Goal: Communication & Community: Answer question/provide support

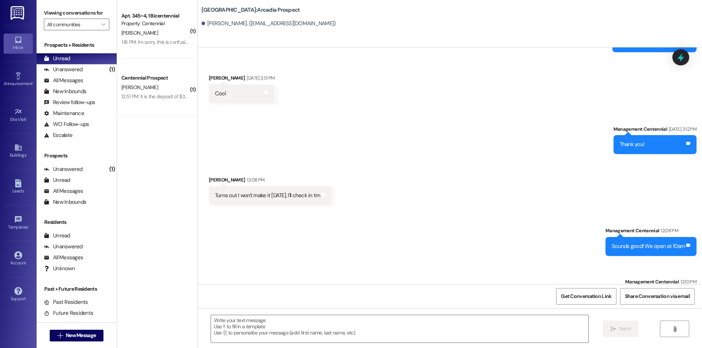
scroll to position [279, 0]
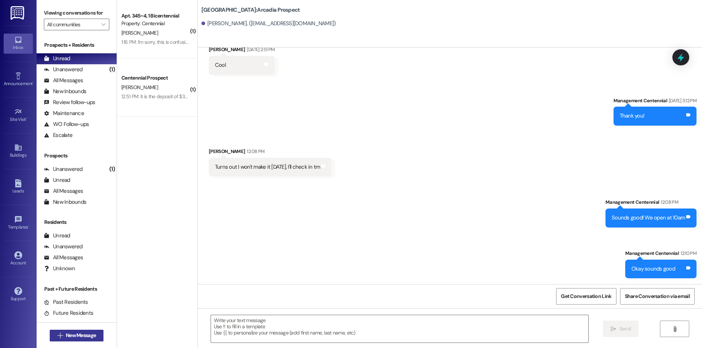
click at [59, 339] on span " New Message" at bounding box center [77, 336] width 42 height 8
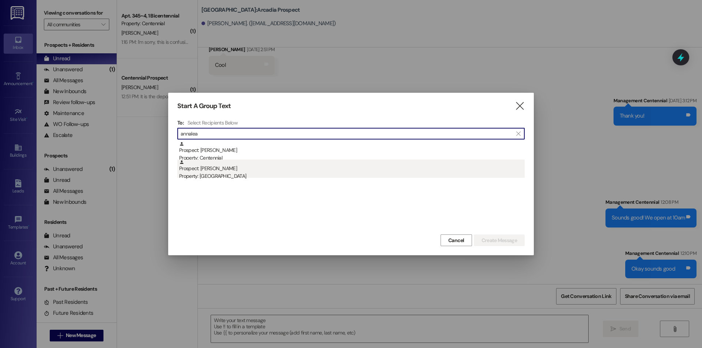
type input "annalea"
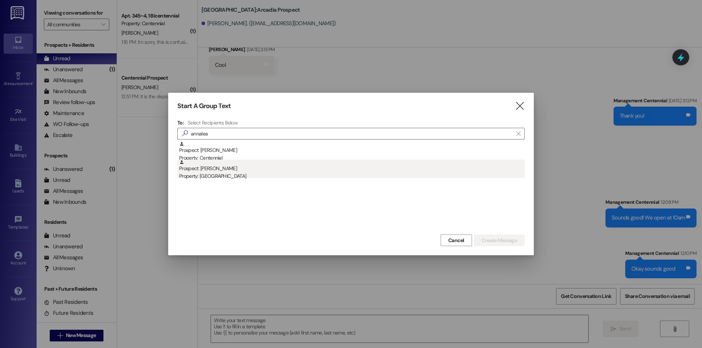
click at [306, 173] on div "Property: [GEOGRAPHIC_DATA]" at bounding box center [351, 177] width 345 height 8
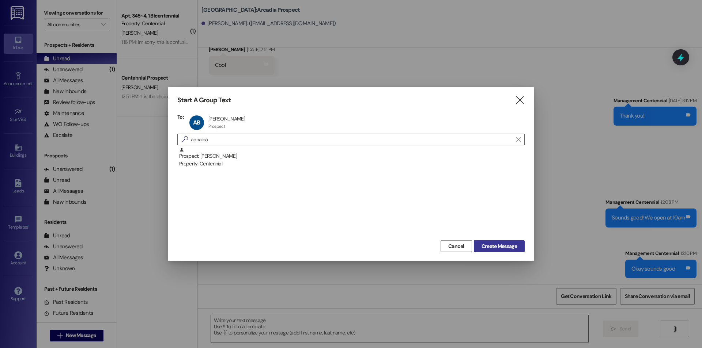
click at [495, 245] on span "Create Message" at bounding box center [498, 247] width 35 height 8
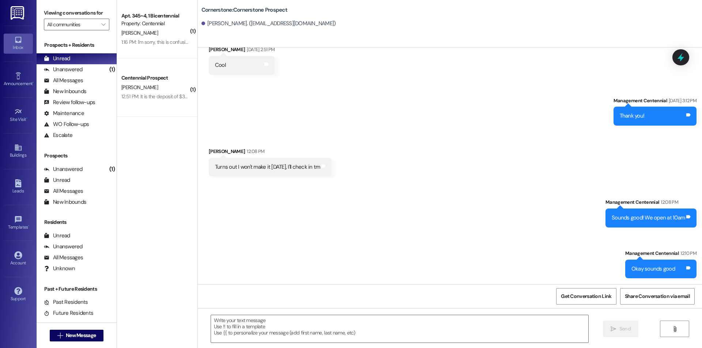
scroll to position [0, 0]
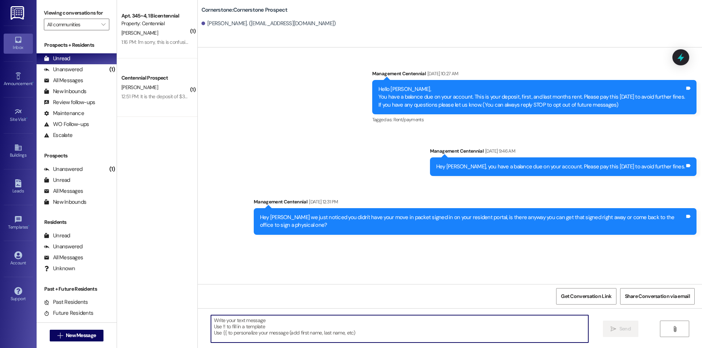
click at [375, 329] on textarea at bounding box center [399, 328] width 377 height 27
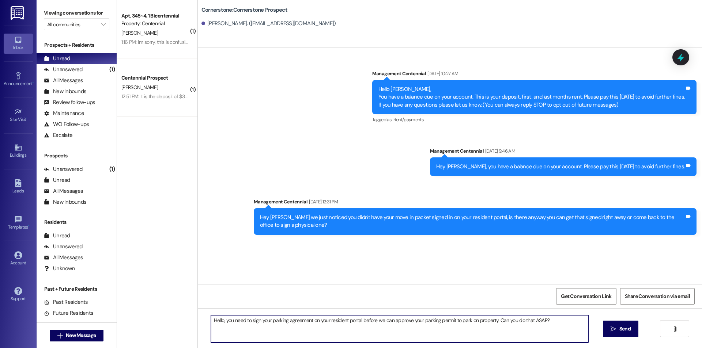
click at [375, 328] on textarea "Hello, you need to sign your parking agreement on your resident portal before w…" at bounding box center [399, 328] width 377 height 27
click at [377, 318] on textarea "Hello, you need to sign your parking agreement on your resident portal before w…" at bounding box center [399, 328] width 377 height 27
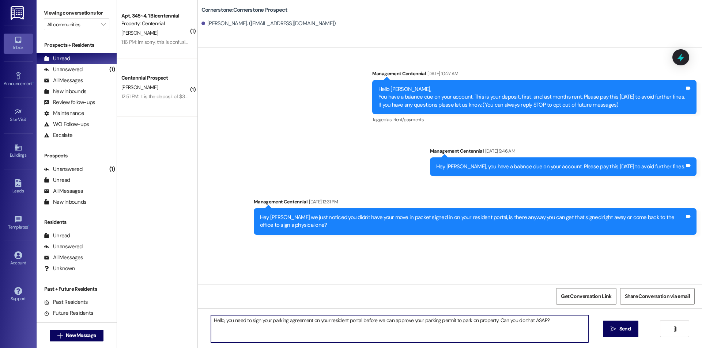
click at [565, 327] on textarea "Hello, you need to sign your parking agreement on your resident portal before w…" at bounding box center [399, 328] width 377 height 27
type textarea "Hello, you need to sign your parking agreement on your resident portal before w…"
click at [618, 325] on span "Send" at bounding box center [625, 329] width 14 height 8
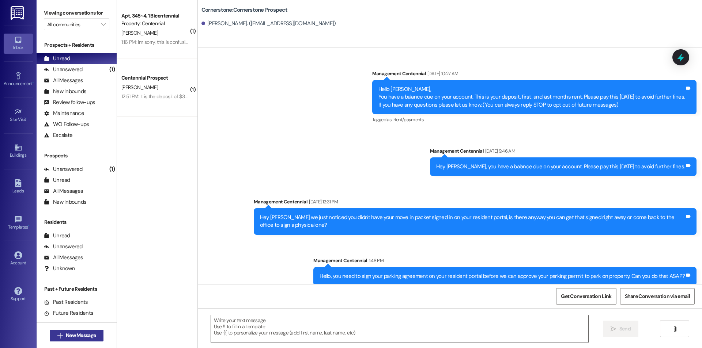
click at [81, 339] on span "New Message" at bounding box center [81, 336] width 30 height 8
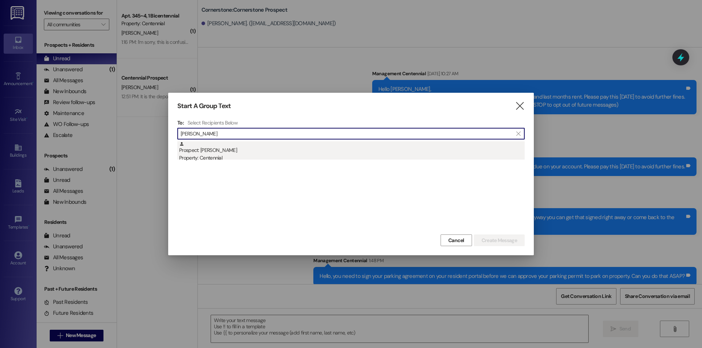
type input "[PERSON_NAME]"
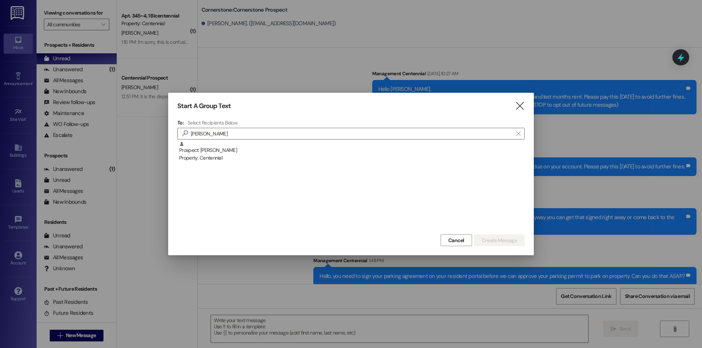
drag, startPoint x: 417, startPoint y: 150, endPoint x: 436, endPoint y: 170, distance: 27.7
click at [417, 150] on div "Prospect: [PERSON_NAME] Property: Centennial" at bounding box center [351, 151] width 345 height 21
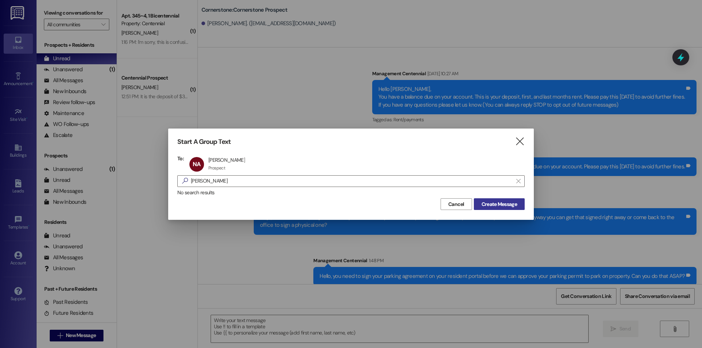
click at [491, 202] on span "Create Message" at bounding box center [498, 205] width 35 height 8
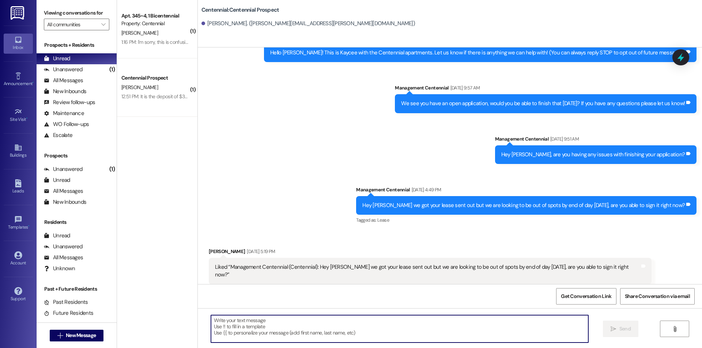
click at [420, 332] on textarea at bounding box center [399, 328] width 377 height 27
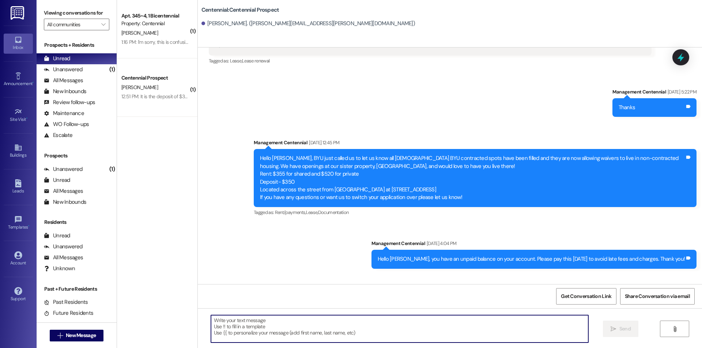
paste textarea "Hello, you need to sign your parking agreement on your resident portal before w…"
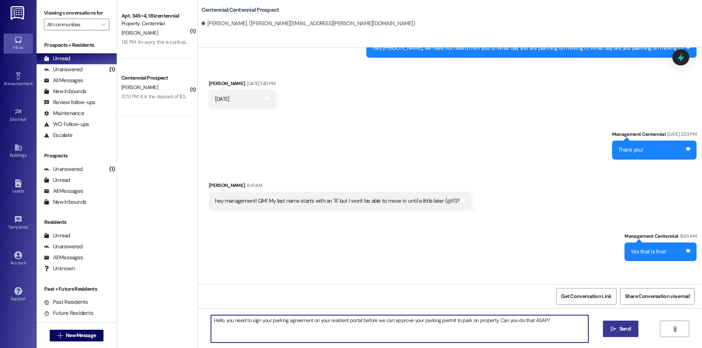
scroll to position [553, 0]
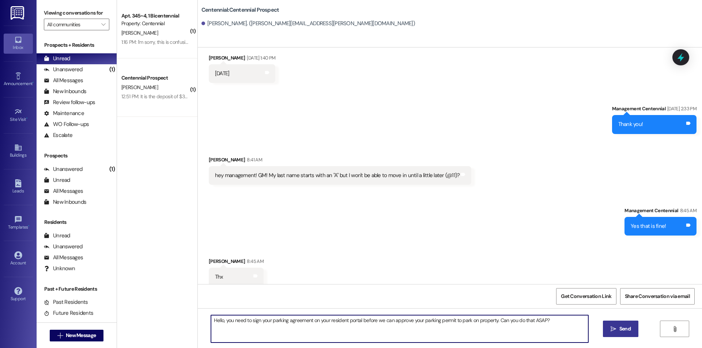
type textarea "Hello, you need to sign your parking agreement on your resident portal before w…"
click at [613, 327] on icon "" at bounding box center [612, 329] width 5 height 6
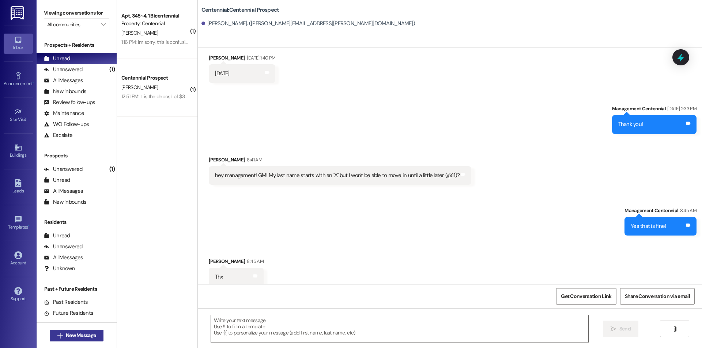
click at [58, 331] on button " New Message" at bounding box center [77, 336] width 54 height 12
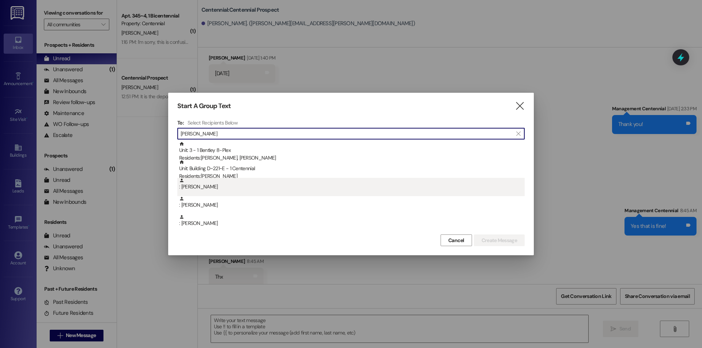
type input "[PERSON_NAME]"
click at [246, 179] on div ": [PERSON_NAME]" at bounding box center [351, 184] width 345 height 13
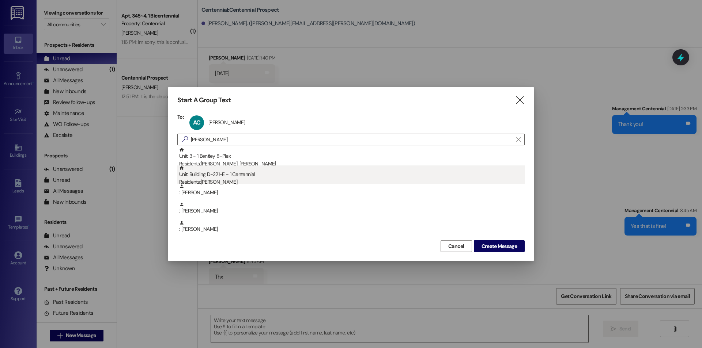
click at [245, 179] on div "Residents: [PERSON_NAME]" at bounding box center [351, 182] width 345 height 8
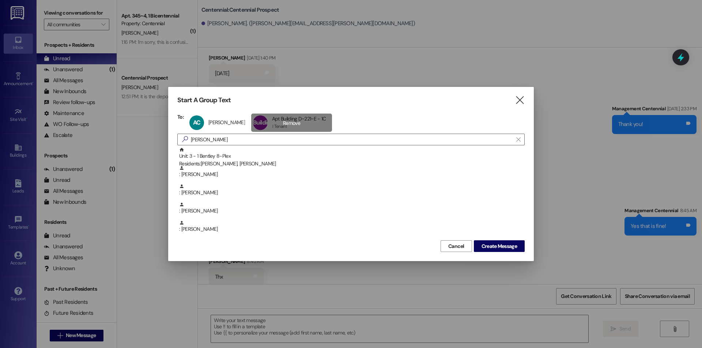
click at [251, 123] on div "Building D~221~E Apt Building D~221~E - 1C Apt Building D~221~E - 1C 1 Tenant 1…" at bounding box center [291, 123] width 81 height 18
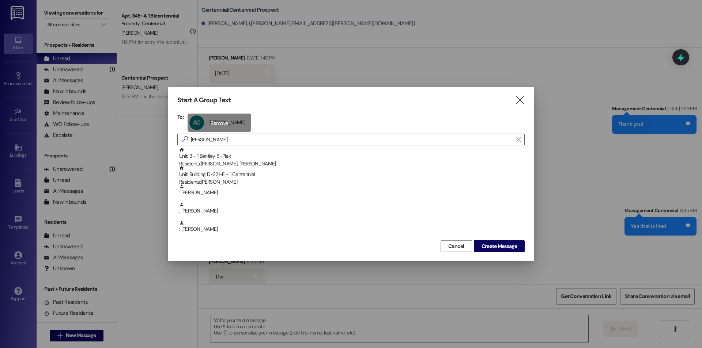
click at [196, 120] on div "AC [PERSON_NAME] [PERSON_NAME] click to remove" at bounding box center [220, 123] width 64 height 18
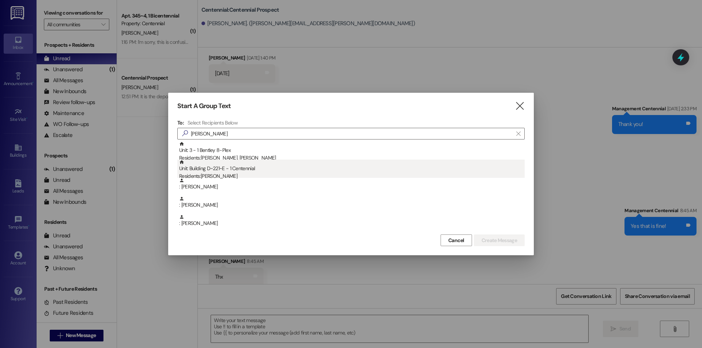
click at [223, 173] on div "Residents: [PERSON_NAME]" at bounding box center [351, 177] width 345 height 8
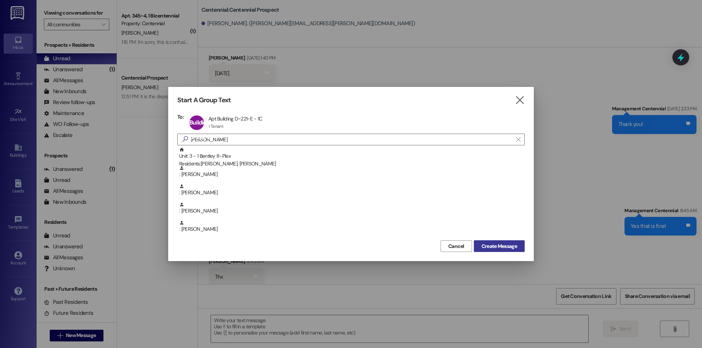
click at [504, 246] on span "Create Message" at bounding box center [498, 247] width 35 height 8
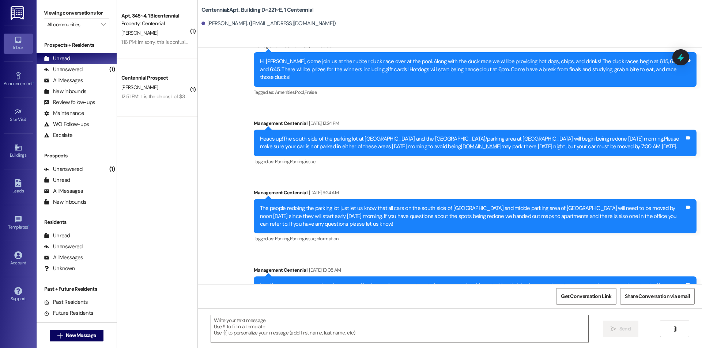
scroll to position [2829, 0]
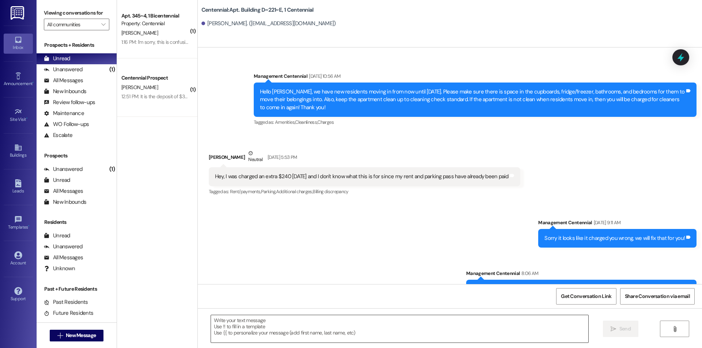
click at [410, 341] on textarea at bounding box center [399, 328] width 377 height 27
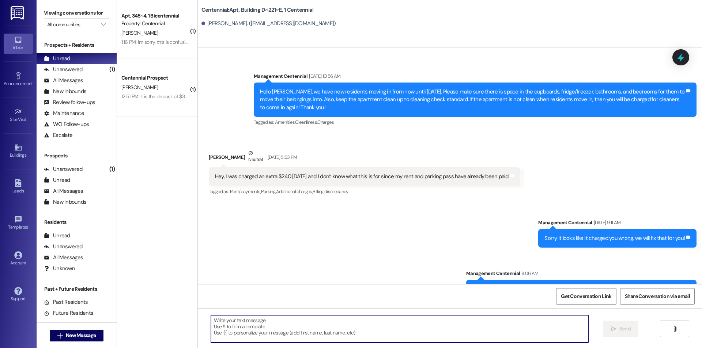
paste textarea "Hello, you need to sign your parking agreement on your resident portal before w…"
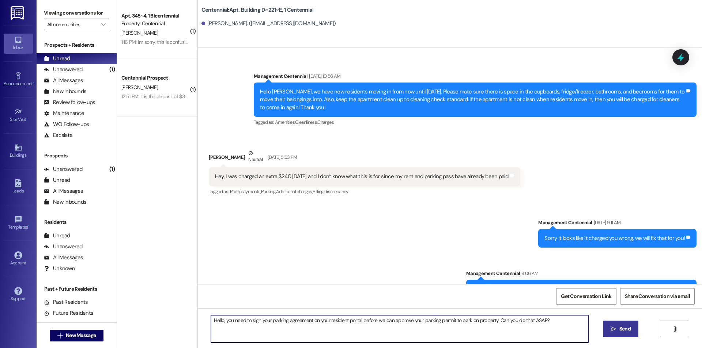
type textarea "Hello, you need to sign your parking agreement on your resident portal before w…"
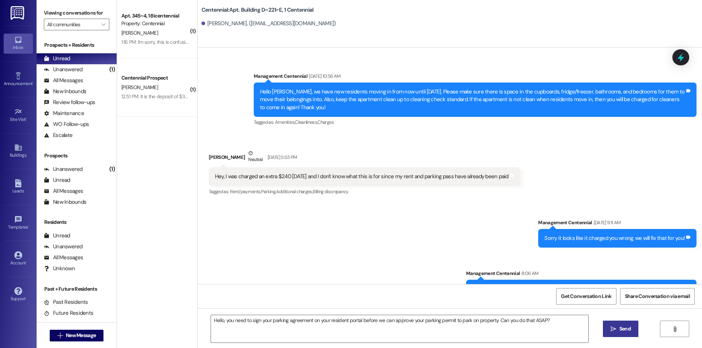
click at [618, 328] on span "Send" at bounding box center [625, 329] width 14 height 8
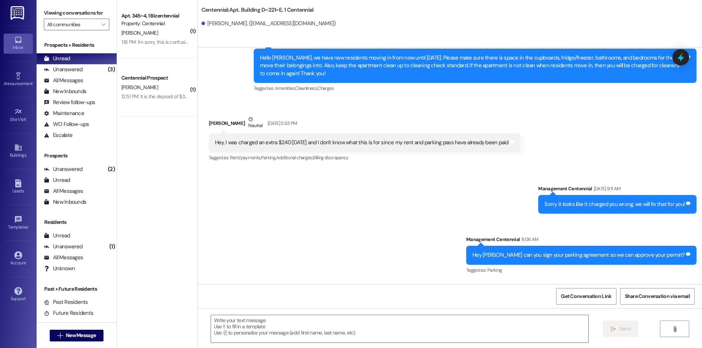
scroll to position [2880, 0]
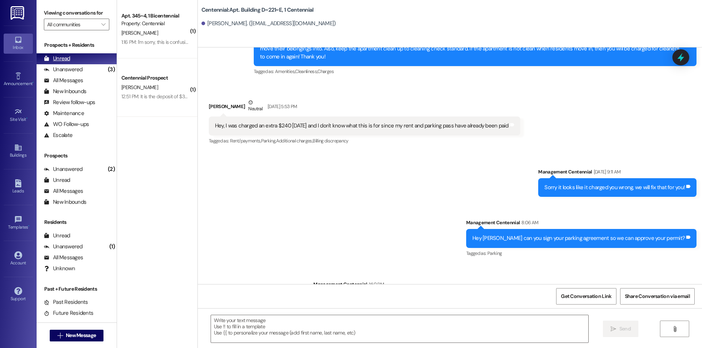
click at [84, 59] on div "Unread (0)" at bounding box center [77, 58] width 80 height 11
click at [70, 58] on div "Unread (0)" at bounding box center [77, 58] width 80 height 11
